Goal: Transaction & Acquisition: Subscribe to service/newsletter

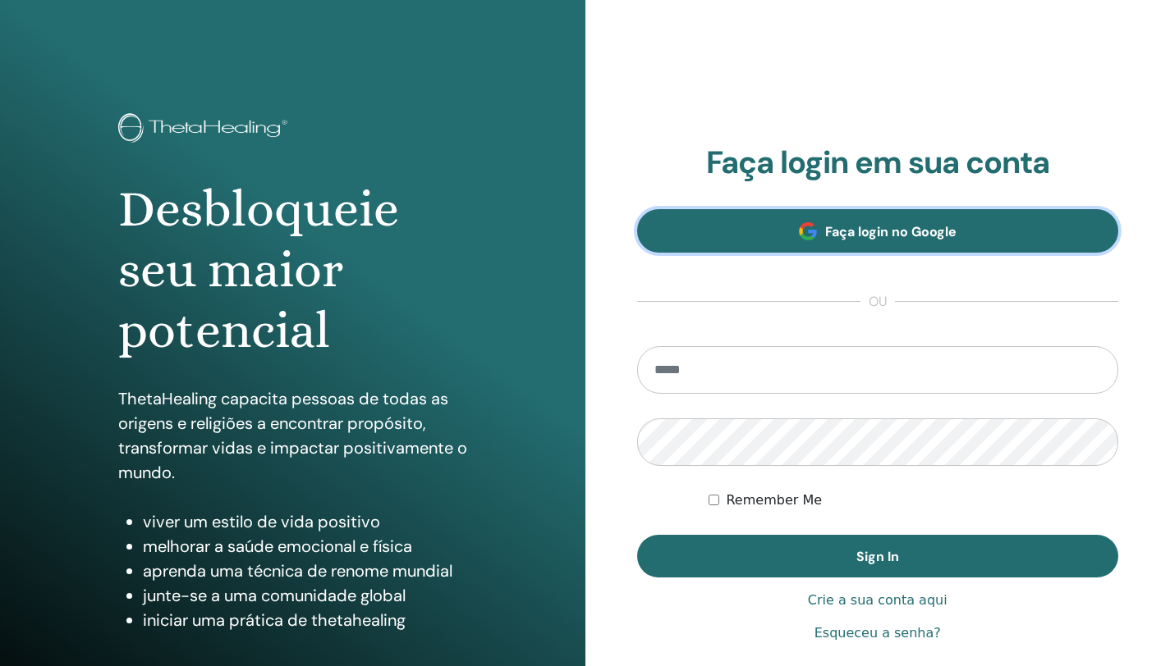
click at [807, 222] on link "Faça login no Google" at bounding box center [878, 231] width 482 height 44
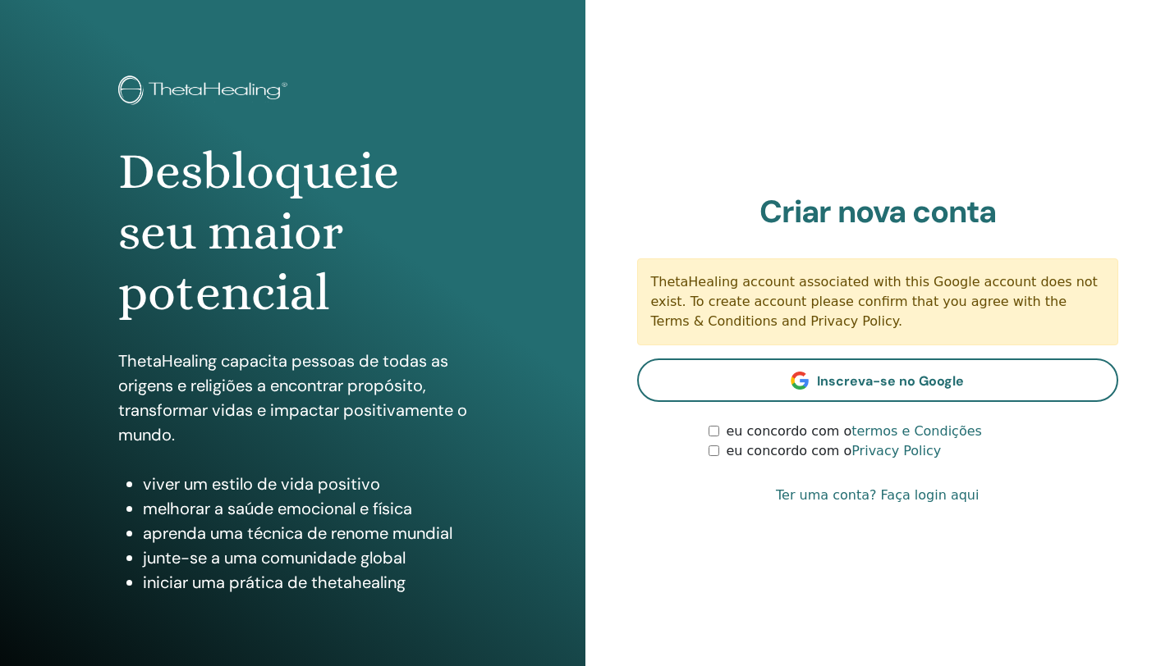
scroll to position [39, 0]
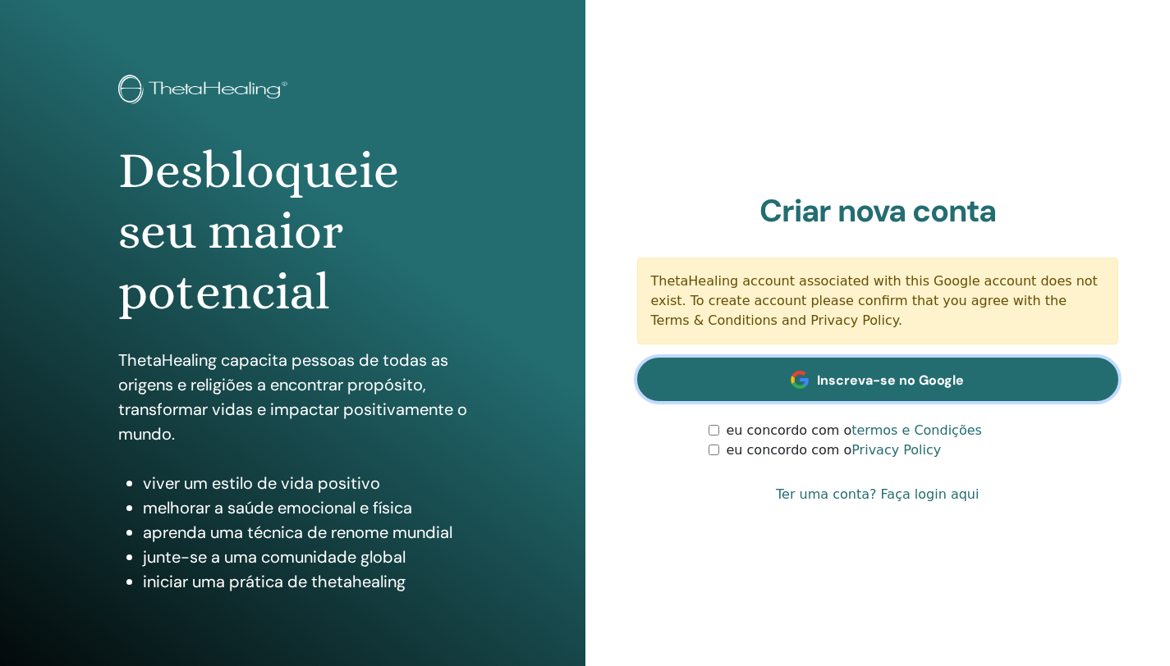
click at [963, 375] on link "Inscreva-se no Google" at bounding box center [878, 380] width 482 height 44
click at [954, 378] on span "Inscreva-se no Google" at bounding box center [890, 380] width 147 height 17
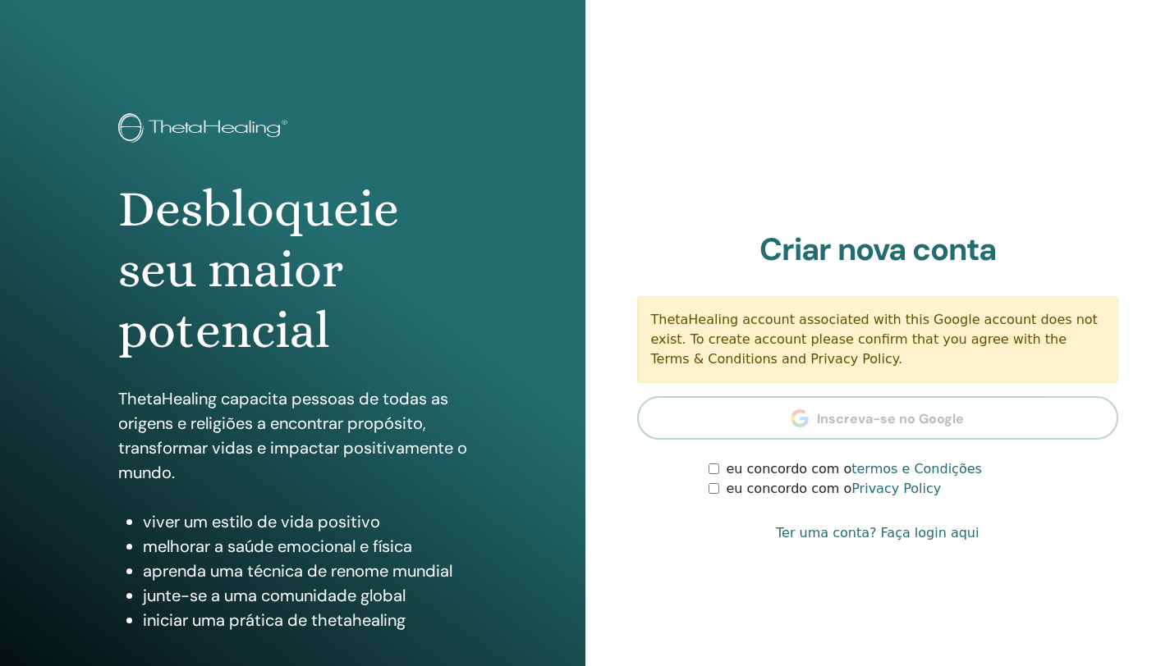
scroll to position [39, 0]
